Goal: Check status: Check status

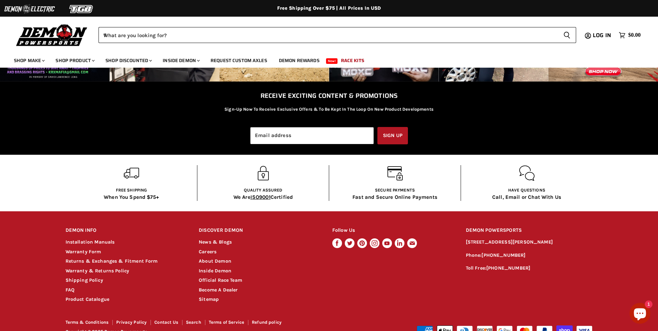
scroll to position [1317, 0]
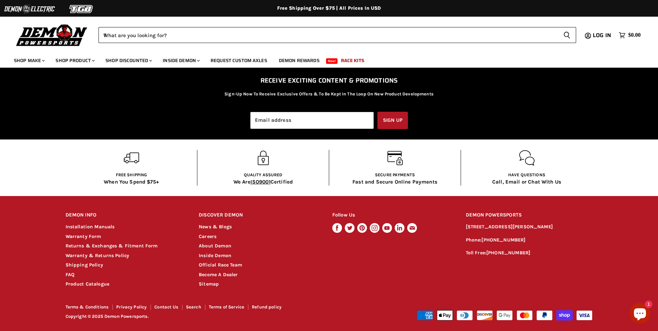
click at [379, 182] on p "Fast and Secure Online Payments" at bounding box center [394, 181] width 85 height 7
click at [398, 160] on icon "Main content" at bounding box center [400, 162] width 6 height 5
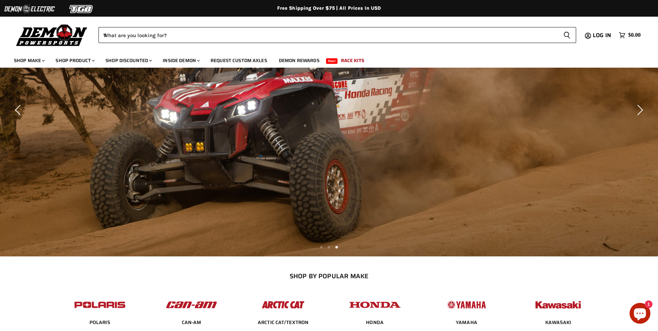
scroll to position [0, 0]
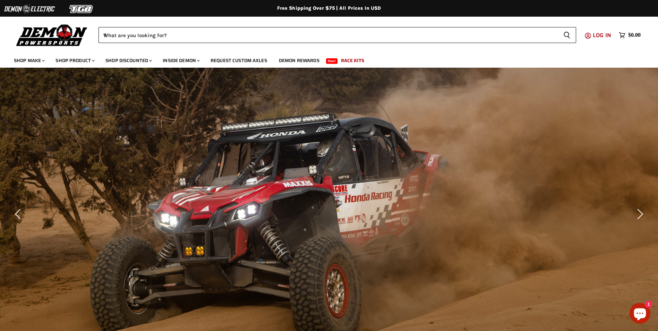
click at [601, 37] on span "Log in" at bounding box center [601, 35] width 18 height 9
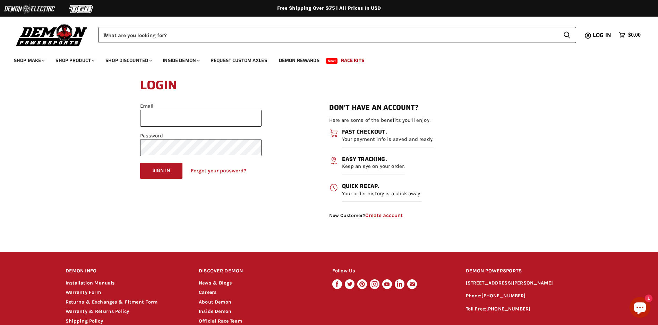
click at [619, 193] on section "Login Email Password Sign in Forgot your password? Reset your password We will …" at bounding box center [329, 147] width 658 height 144
click at [209, 113] on input "Email" at bounding box center [200, 118] width 121 height 17
click at [140, 163] on button "Sign in" at bounding box center [161, 171] width 42 height 16
type input "**********"
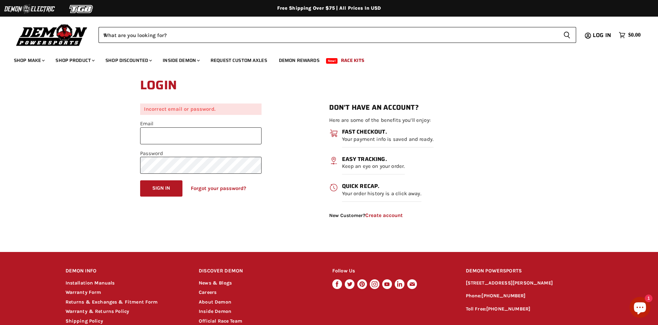
click at [559, 168] on section "Login Incorrect email or password. Email Password Sign in Forgot your password?…" at bounding box center [329, 147] width 658 height 144
click at [177, 141] on input "Email" at bounding box center [200, 136] width 121 height 17
type input "*"
type input "**********"
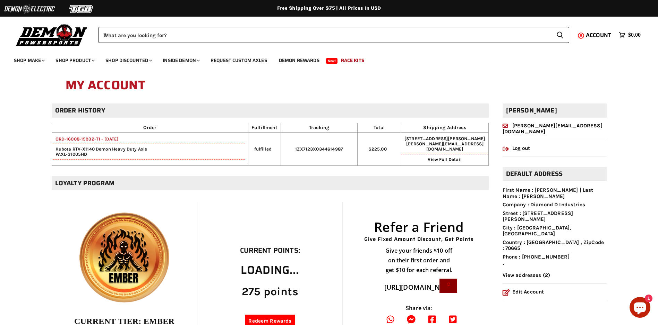
click at [311, 150] on td "1ZX7123X0344614987" at bounding box center [319, 149] width 76 height 33
drag, startPoint x: 296, startPoint y: 149, endPoint x: 345, endPoint y: 149, distance: 49.2
click at [345, 149] on td "1ZX7123X0344614987" at bounding box center [319, 149] width 76 height 33
drag, startPoint x: 345, startPoint y: 149, endPoint x: 340, endPoint y: 149, distance: 5.2
copy td "1ZX7123X0344614987"
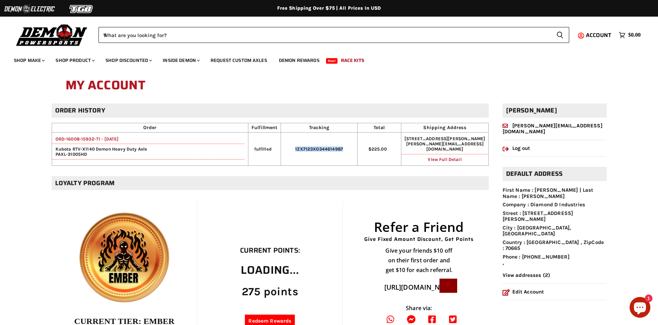
click at [430, 160] on link "View Full Detail" at bounding box center [444, 159] width 34 height 5
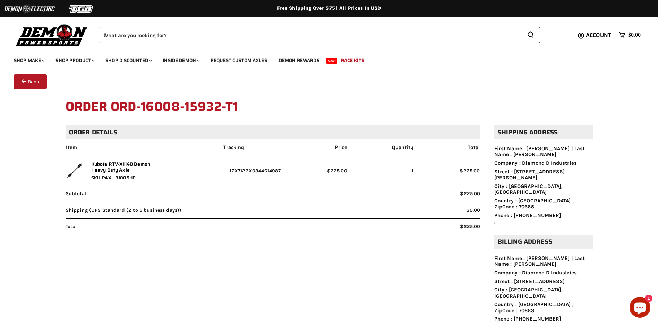
click at [32, 83] on button "Back" at bounding box center [30, 82] width 33 height 15
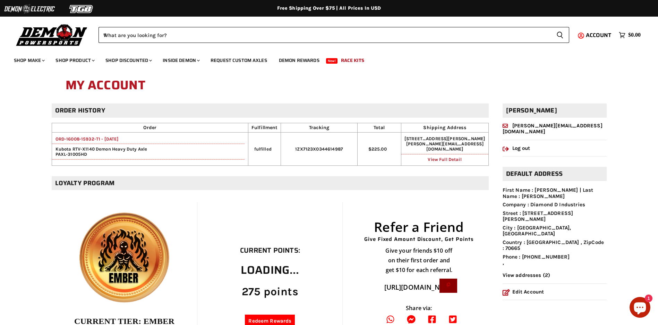
click at [454, 161] on link "View Full Detail" at bounding box center [444, 159] width 34 height 5
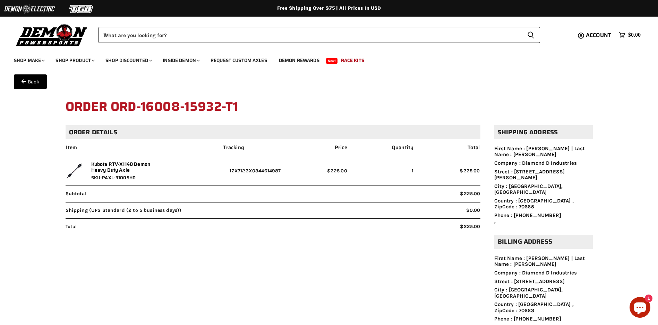
click at [272, 240] on article "Order details Item Tracking Price Quantity Total Kubota RTV-X1140 Demon Heavy D…" at bounding box center [329, 230] width 555 height 210
click at [190, 286] on article "Order details Item Tracking Price Quantity Total Kubota RTV-X1140 Demon Heavy D…" at bounding box center [329, 230] width 555 height 210
